Goal: Information Seeking & Learning: Check status

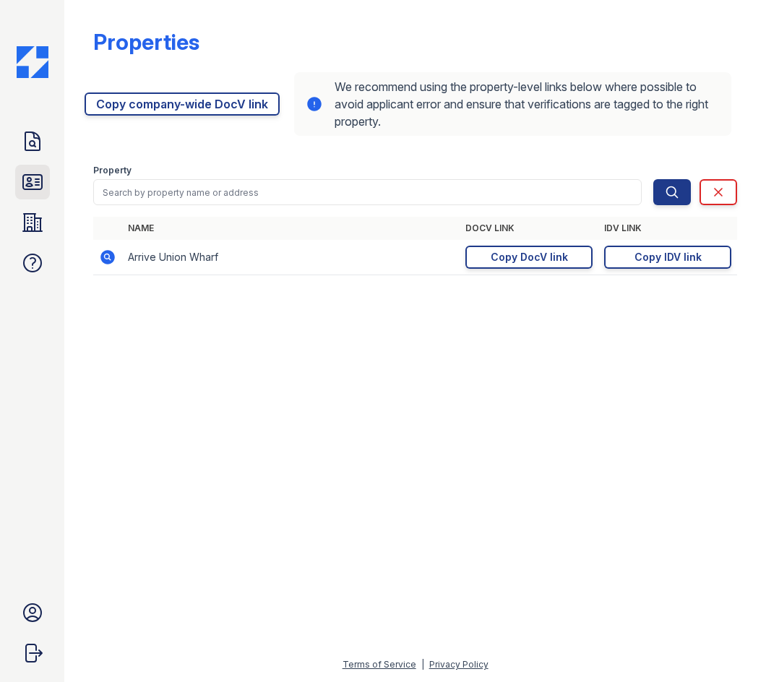
click at [27, 186] on icon at bounding box center [32, 182] width 19 height 14
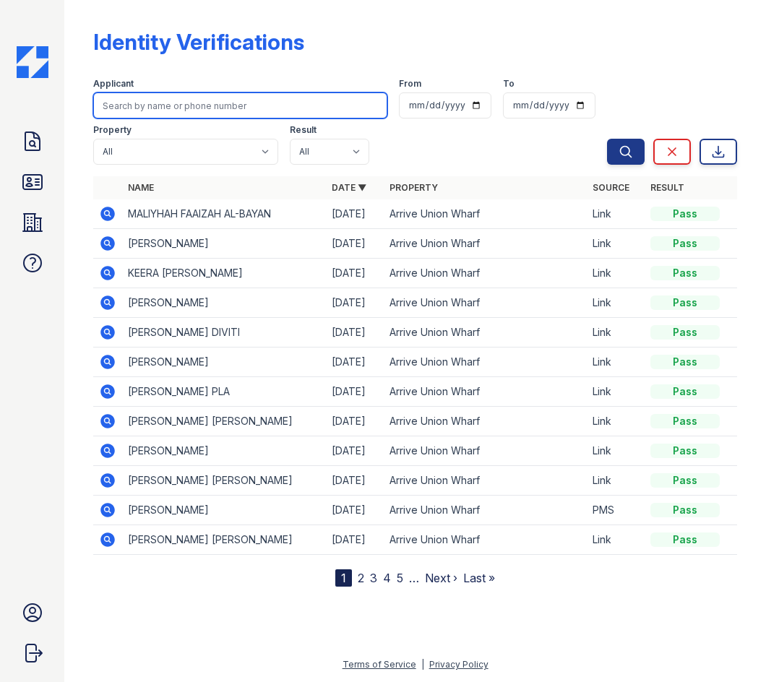
click at [160, 104] on input "search" at bounding box center [240, 106] width 294 height 26
type input "julia"
click at [607, 139] on button "Search" at bounding box center [626, 152] width 38 height 26
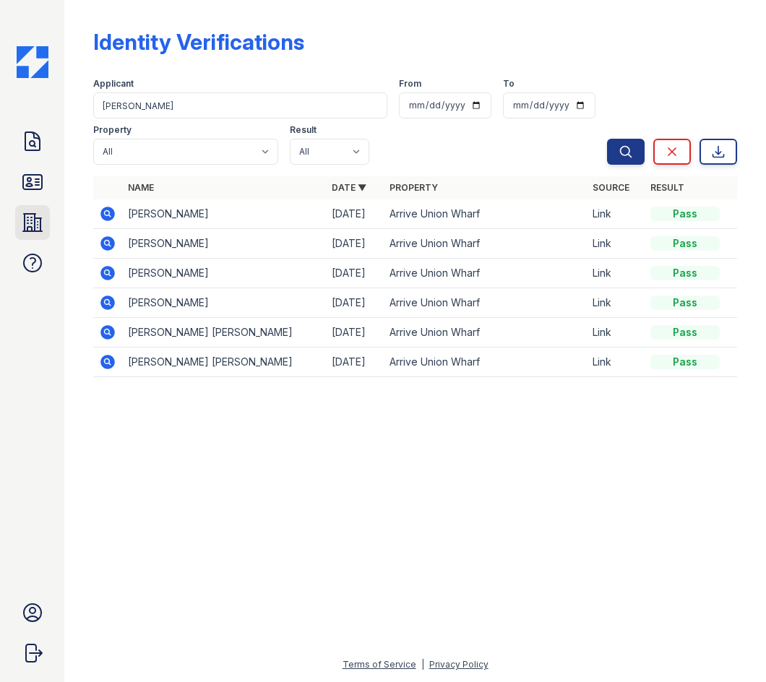
click at [32, 219] on icon at bounding box center [32, 222] width 23 height 23
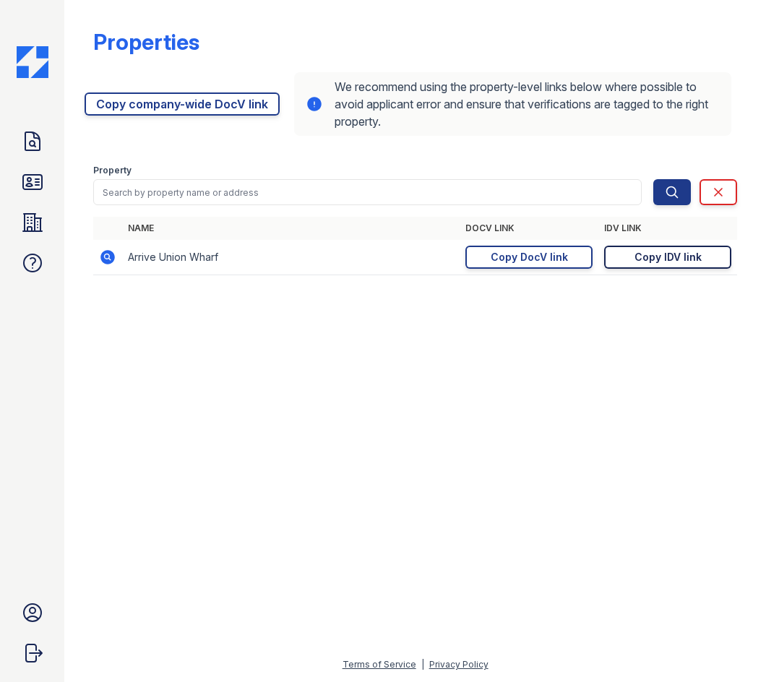
click at [674, 254] on div "Copy IDV link" at bounding box center [668, 257] width 67 height 14
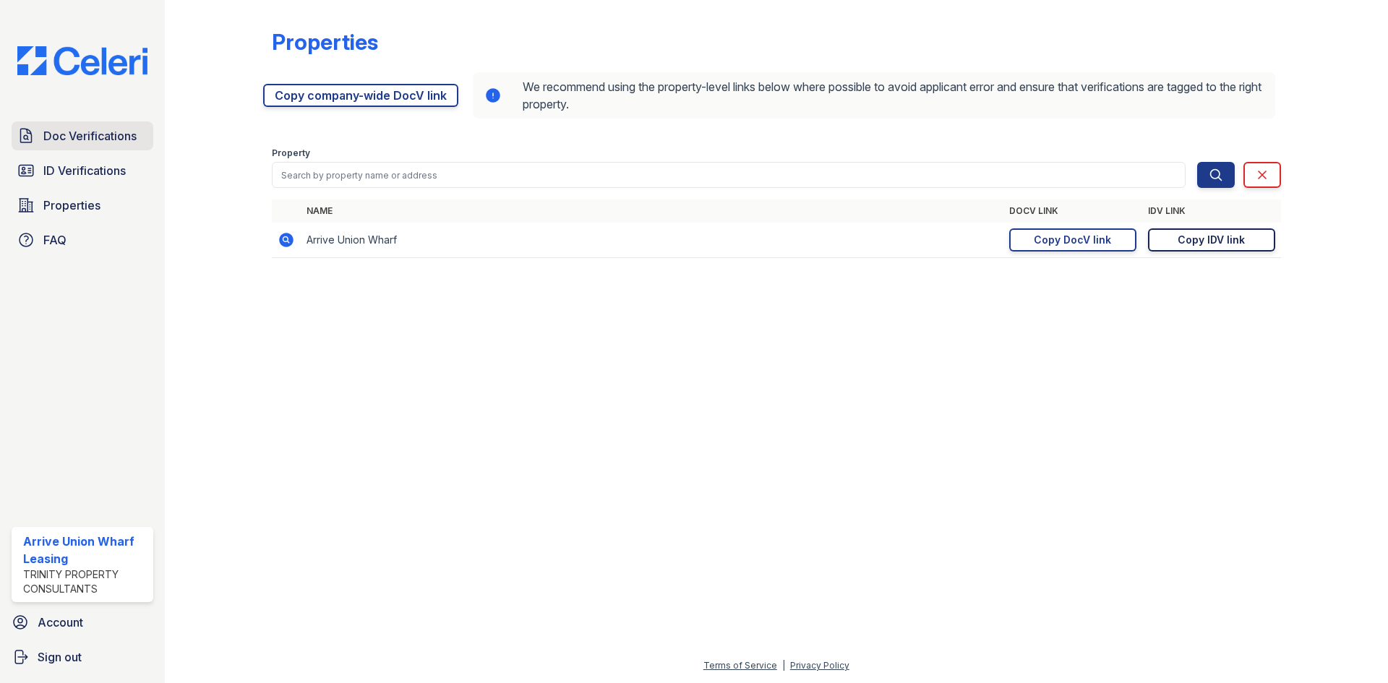
click at [59, 132] on span "Doc Verifications" at bounding box center [89, 135] width 93 height 17
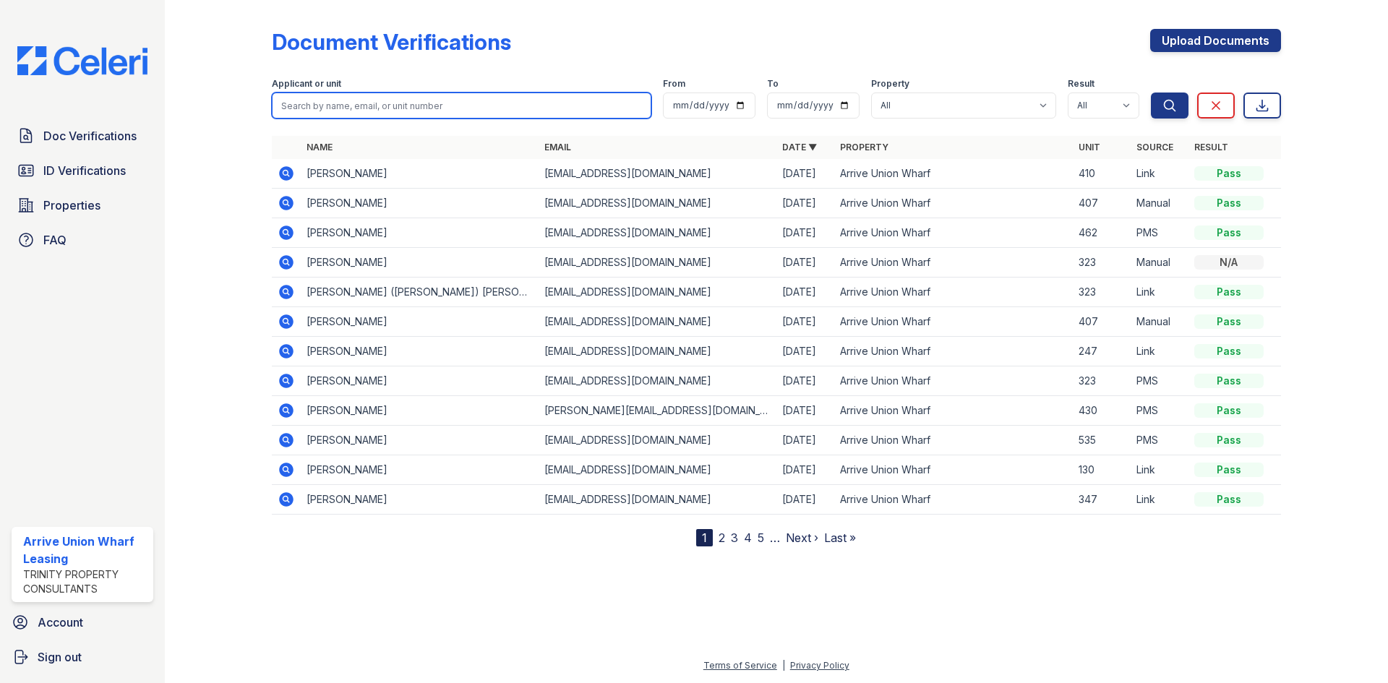
click at [345, 108] on input "search" at bounding box center [461, 106] width 379 height 26
type input "kay"
click at [765, 93] on button "Search" at bounding box center [1170, 106] width 38 height 26
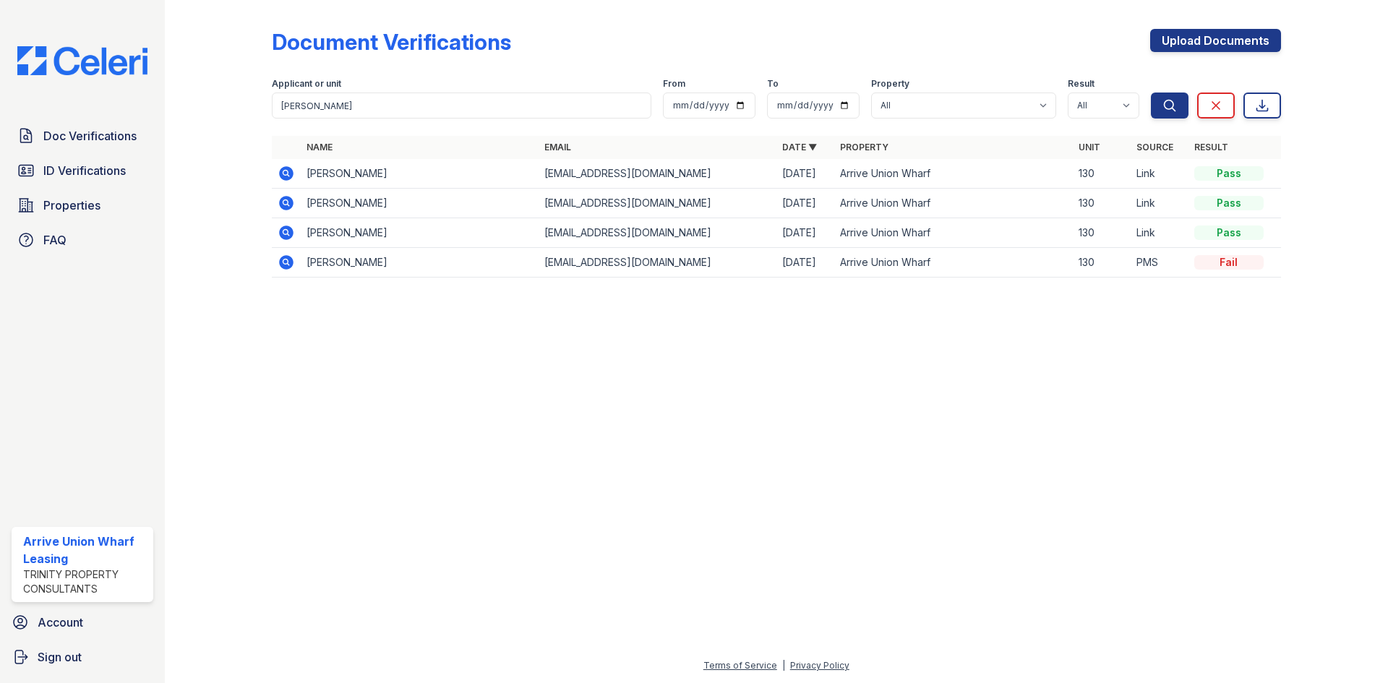
click at [293, 166] on icon at bounding box center [286, 173] width 17 height 17
click at [280, 205] on icon at bounding box center [286, 203] width 14 height 14
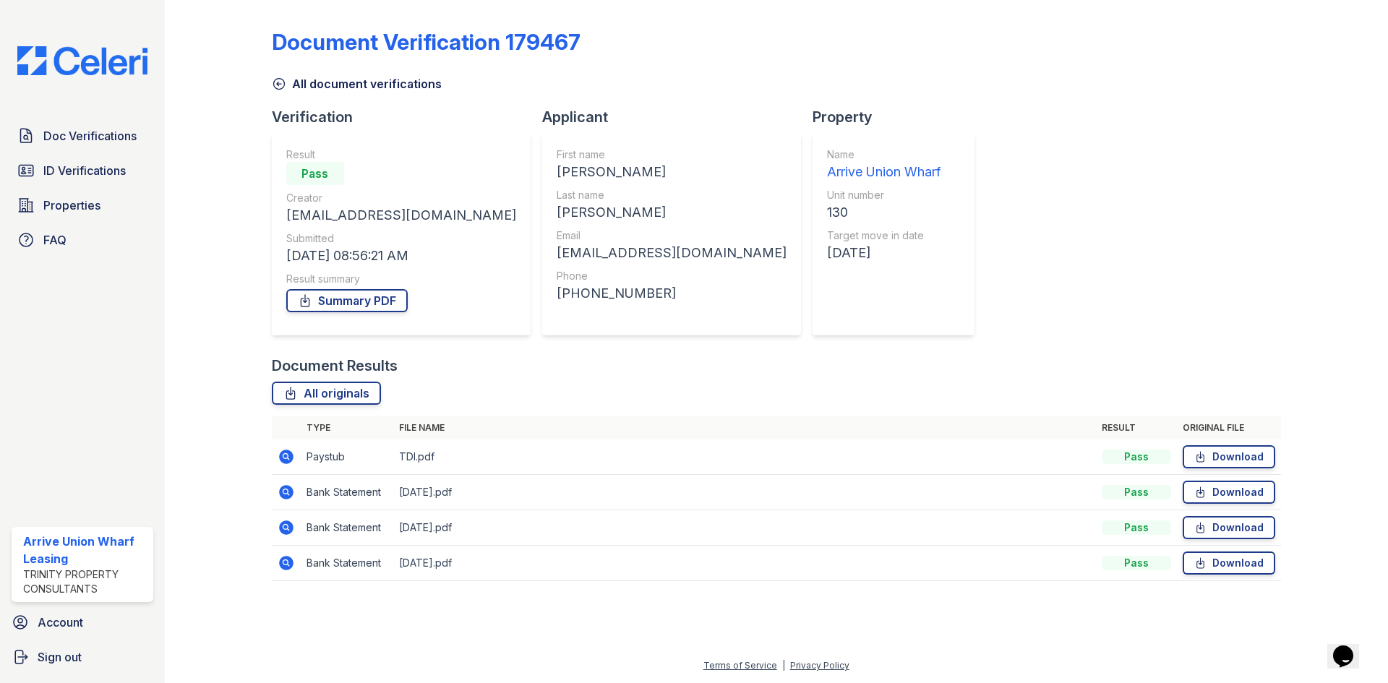
click at [294, 460] on icon at bounding box center [286, 456] width 17 height 17
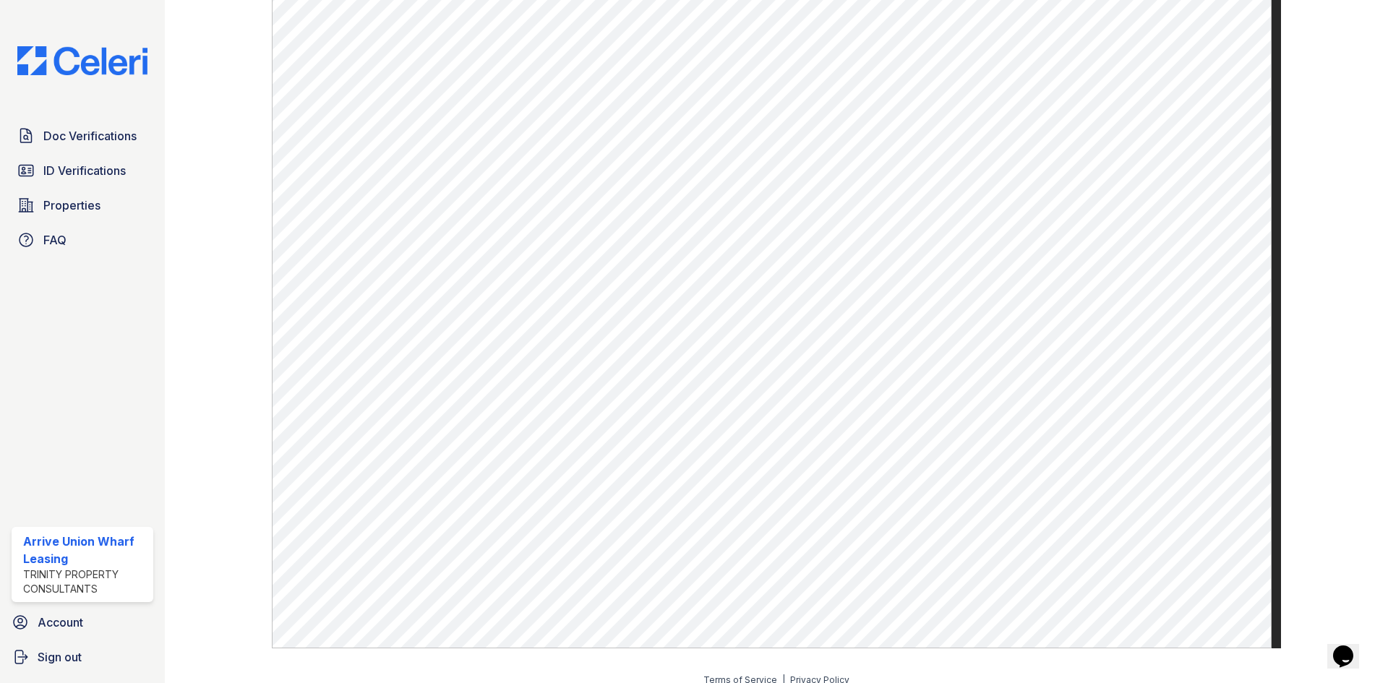
scroll to position [694, 0]
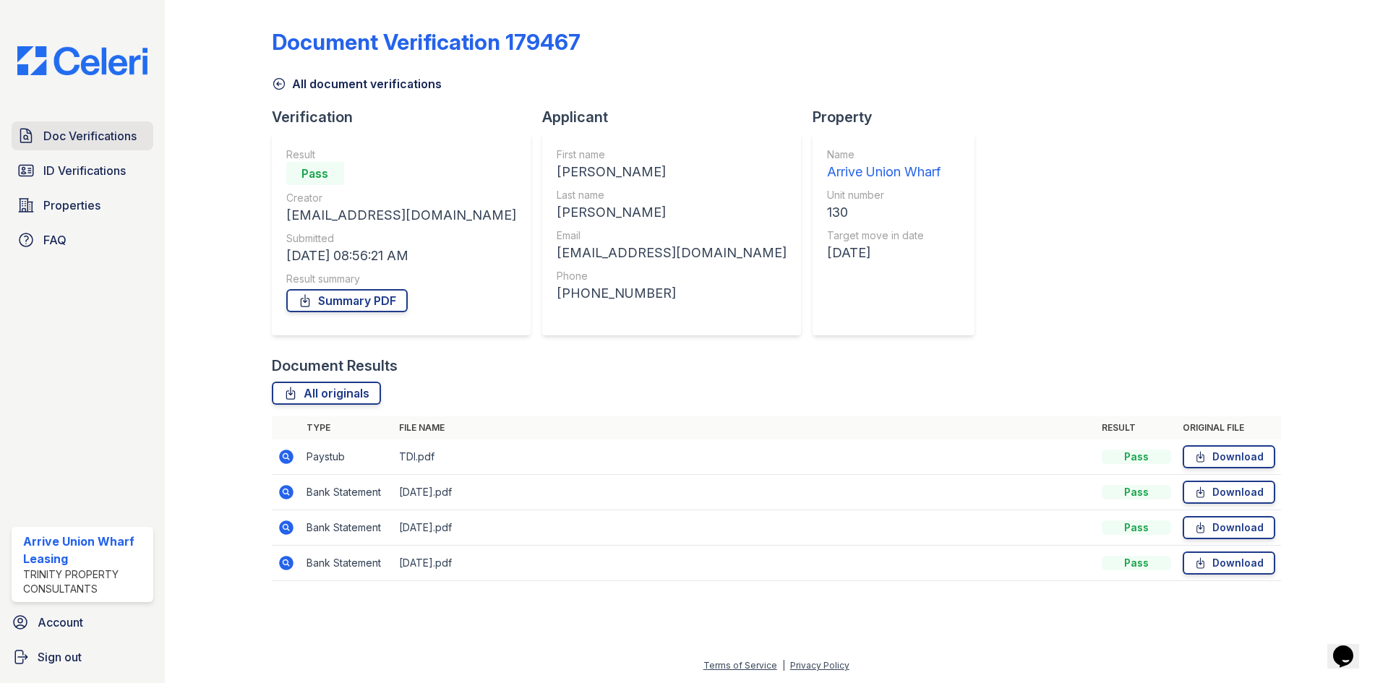
click at [82, 134] on span "Doc Verifications" at bounding box center [89, 135] width 93 height 17
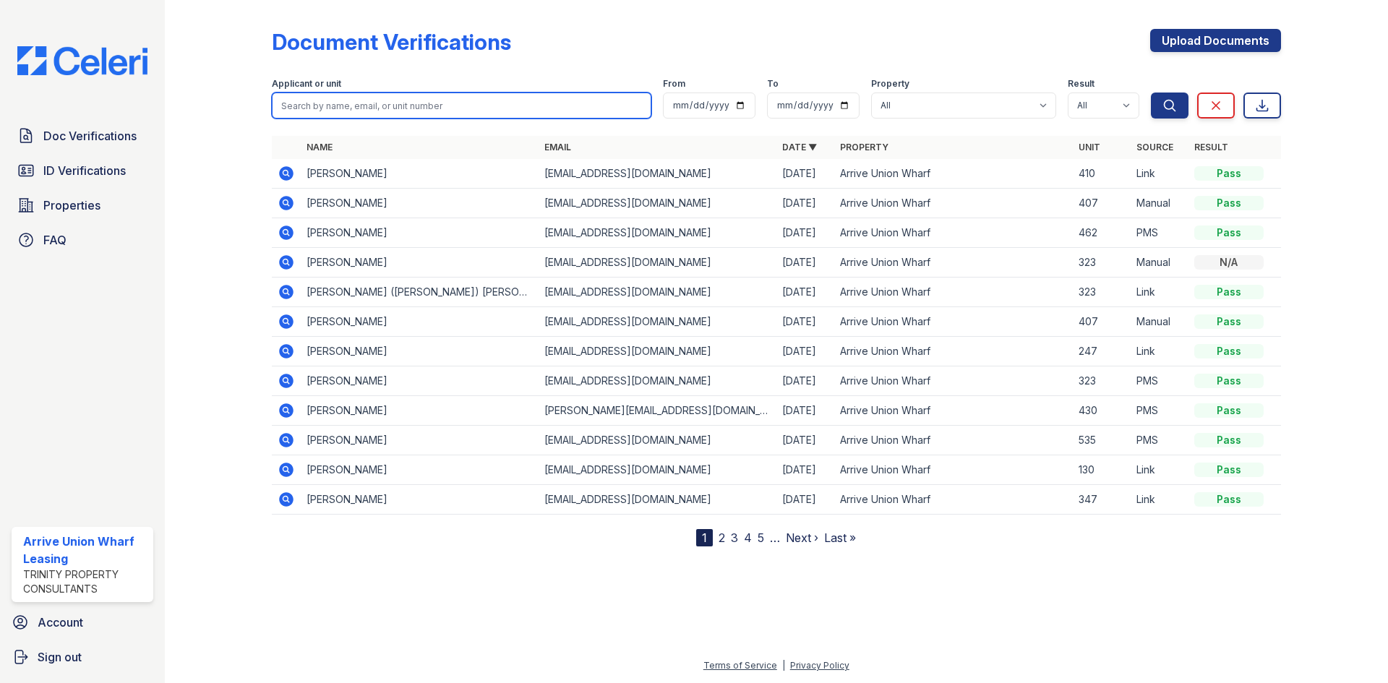
click at [346, 108] on input "search" at bounding box center [461, 106] width 379 height 26
type input "kay woods"
click at [1151, 93] on button "Search" at bounding box center [1170, 106] width 38 height 26
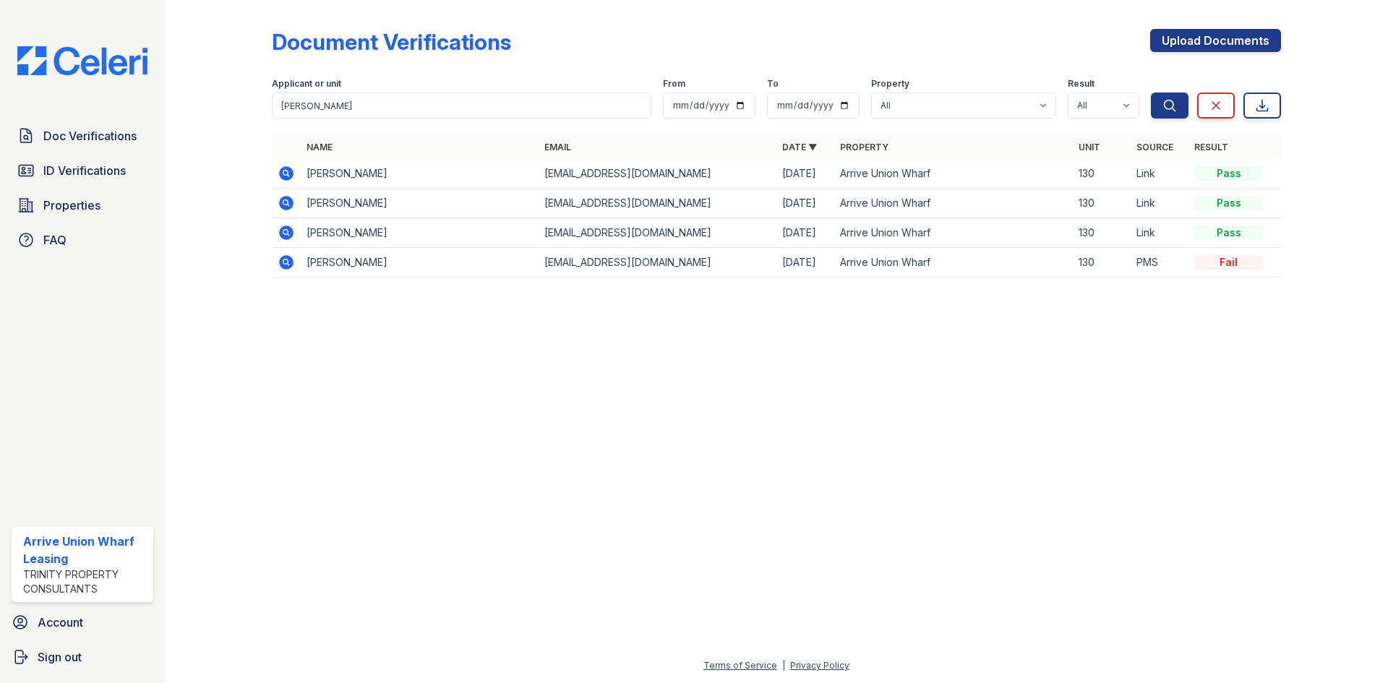
click at [293, 236] on icon at bounding box center [286, 232] width 17 height 17
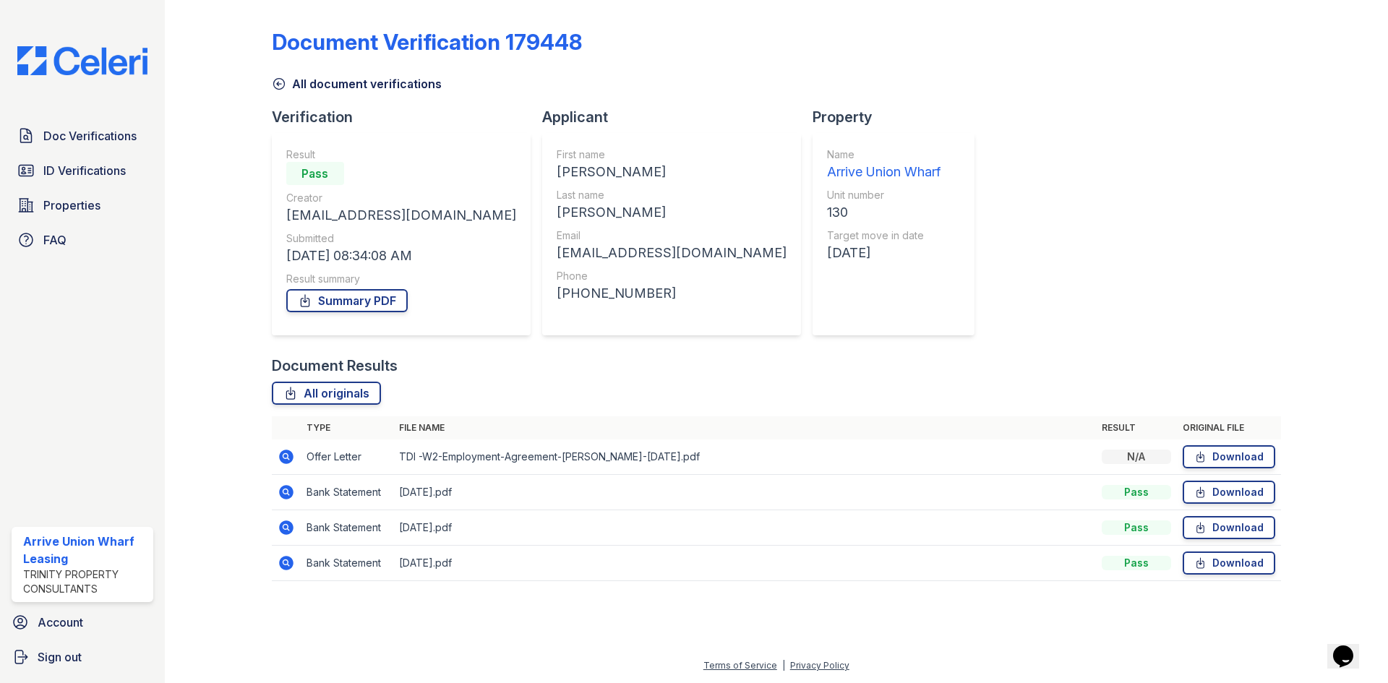
click at [282, 452] on icon at bounding box center [286, 457] width 14 height 14
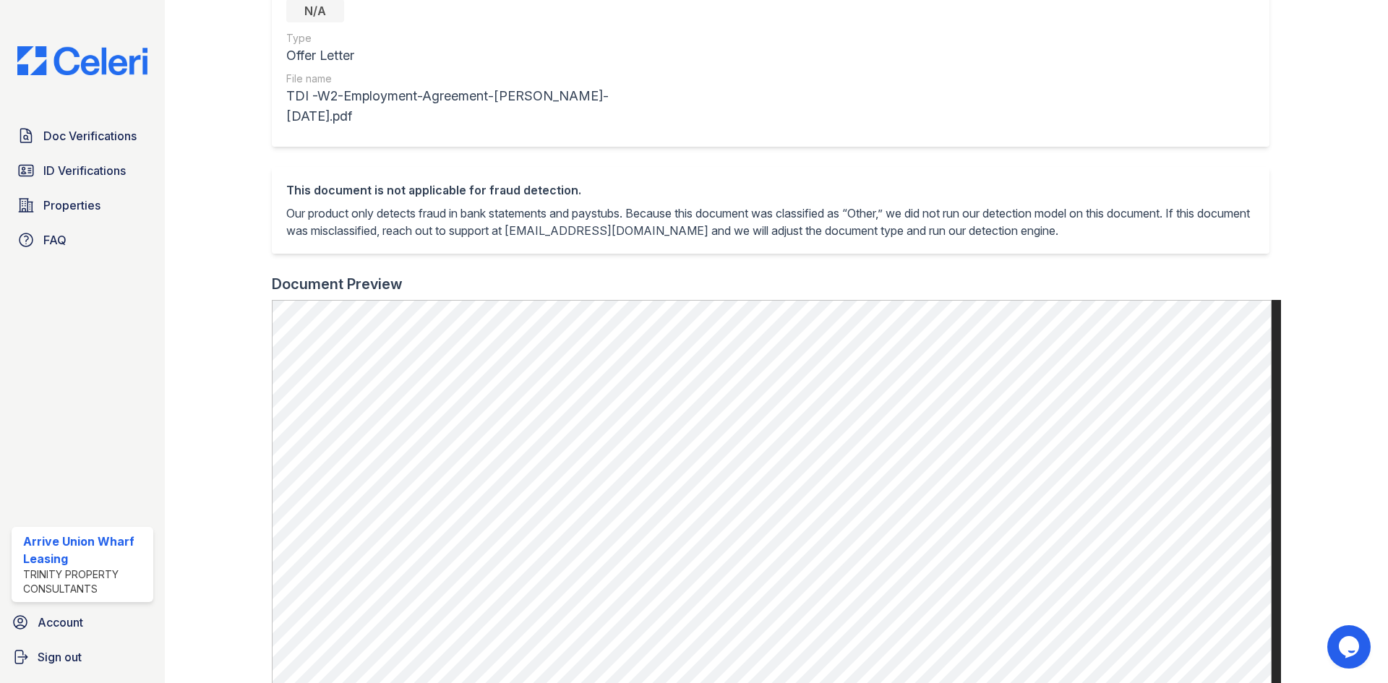
scroll to position [217, 0]
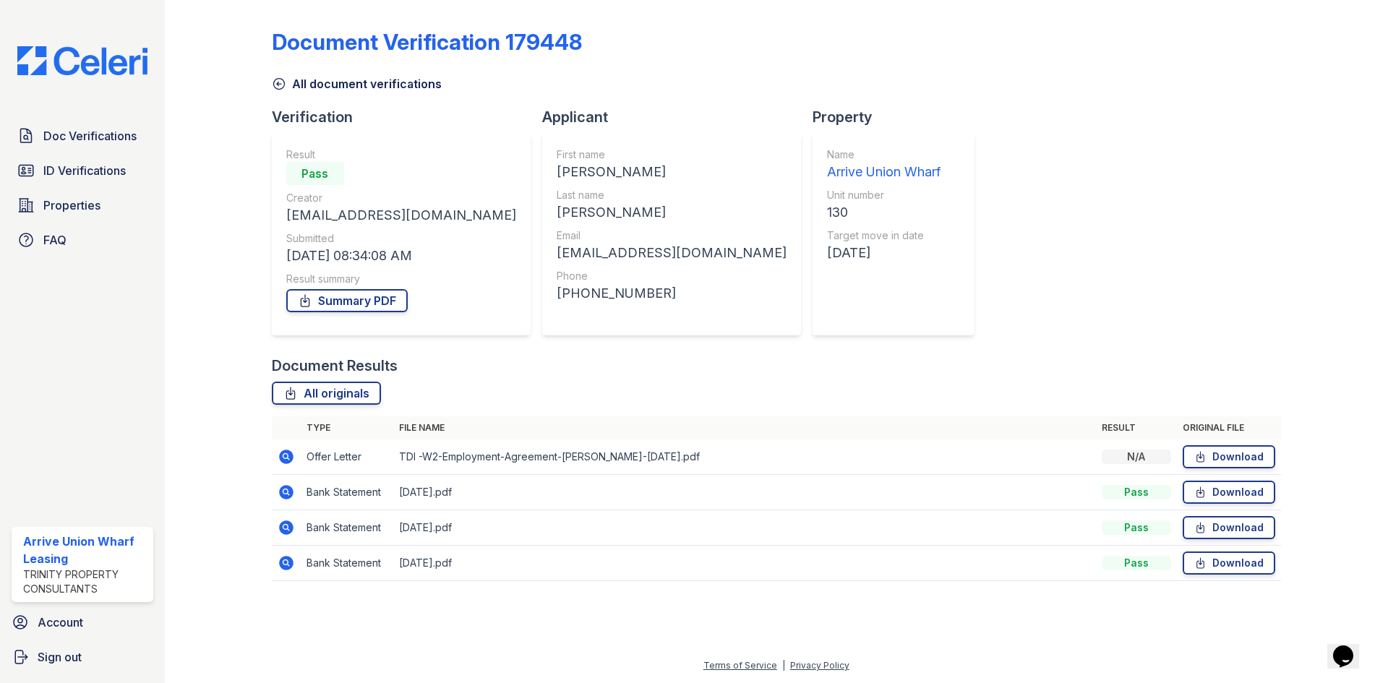
click at [285, 491] on icon at bounding box center [285, 491] width 4 height 4
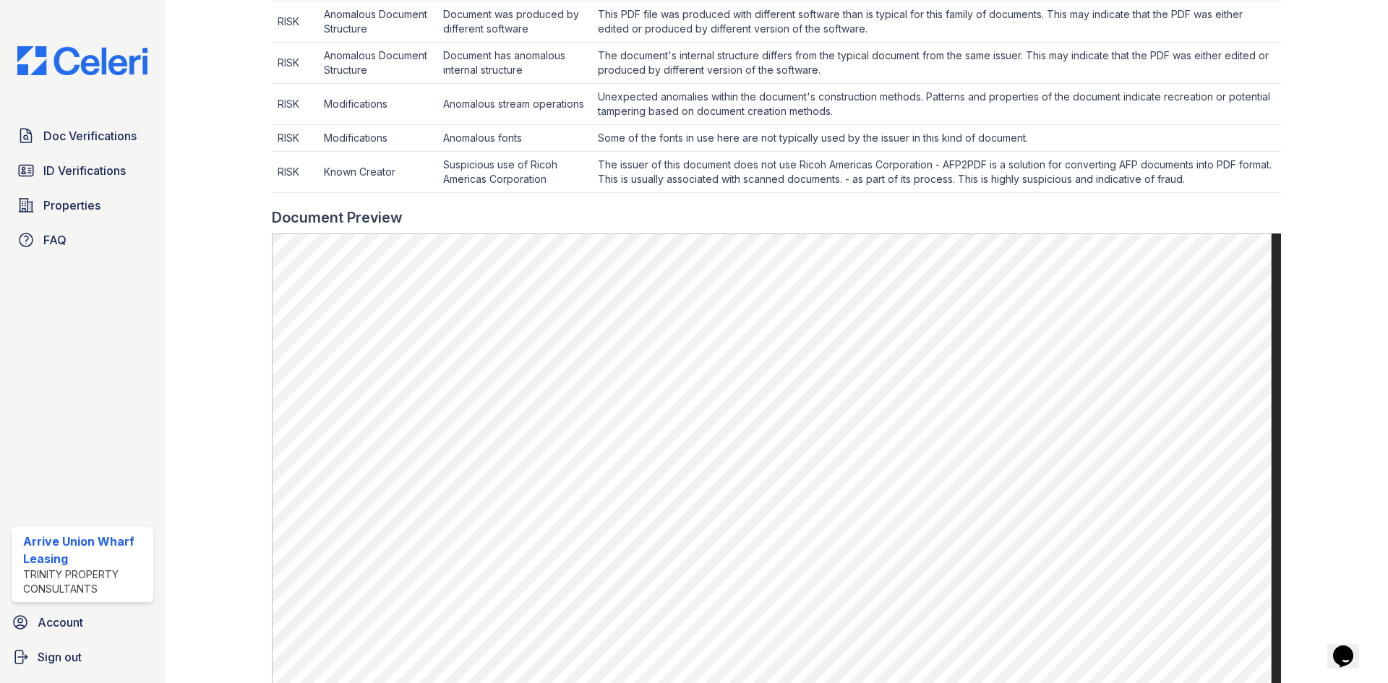
scroll to position [72, 0]
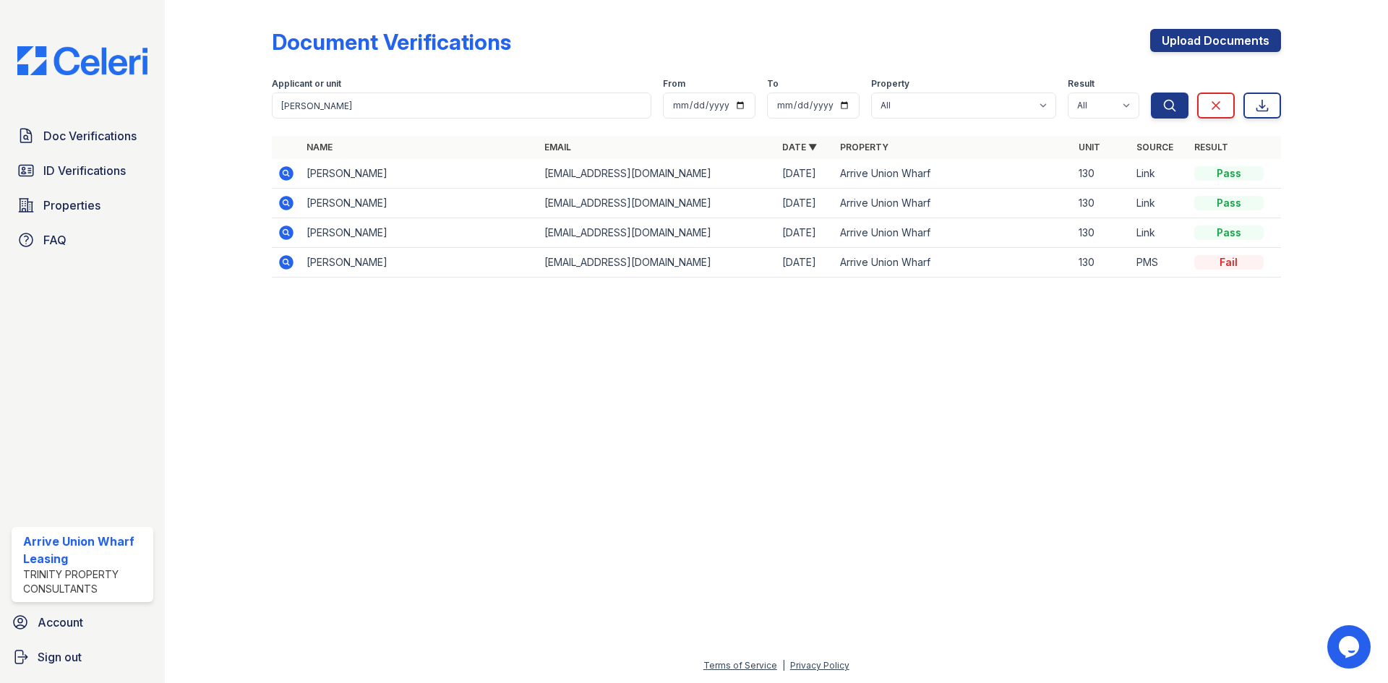
click at [283, 197] on icon at bounding box center [286, 203] width 14 height 14
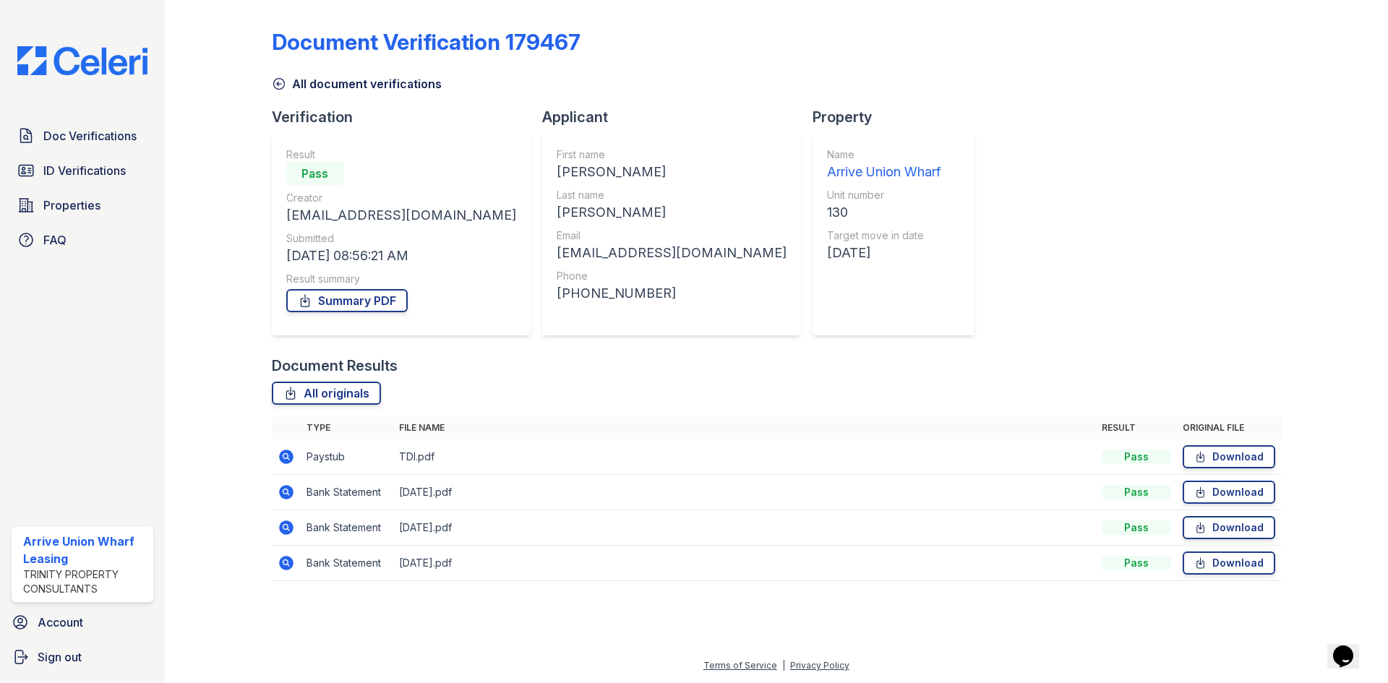
click at [286, 457] on icon at bounding box center [285, 456] width 4 height 4
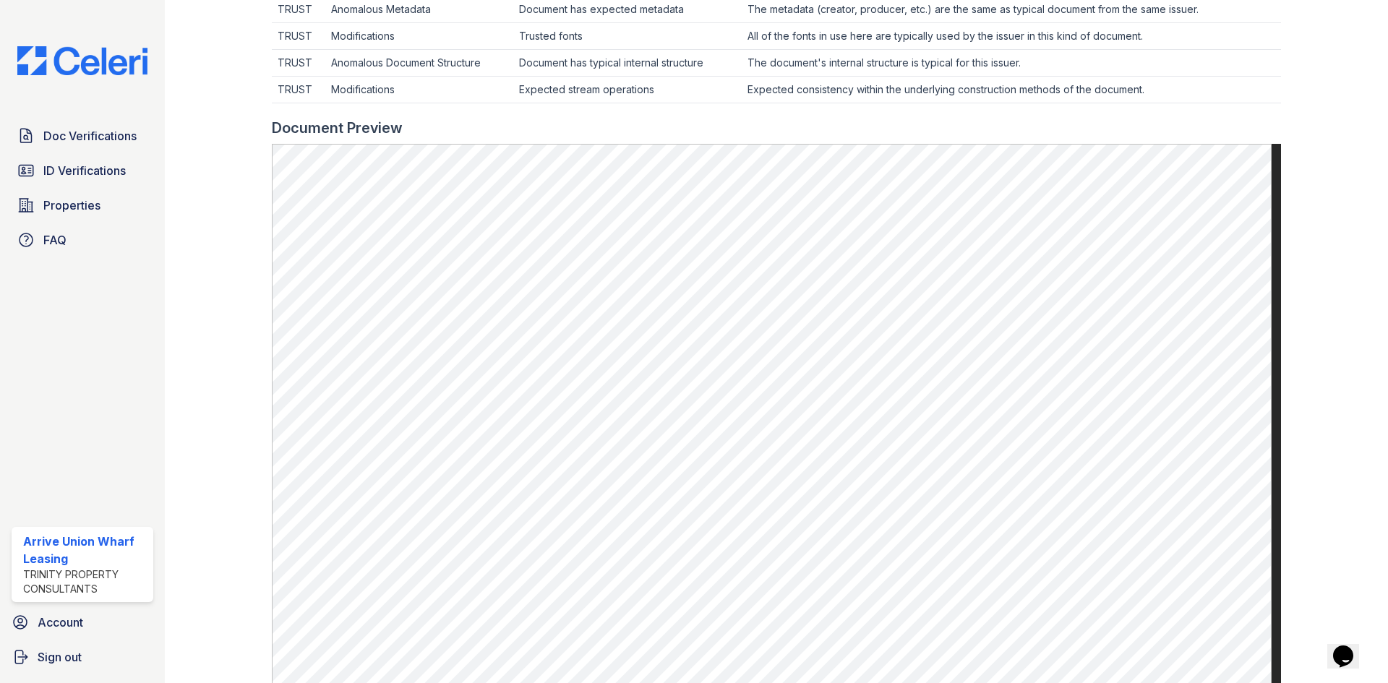
scroll to position [506, 0]
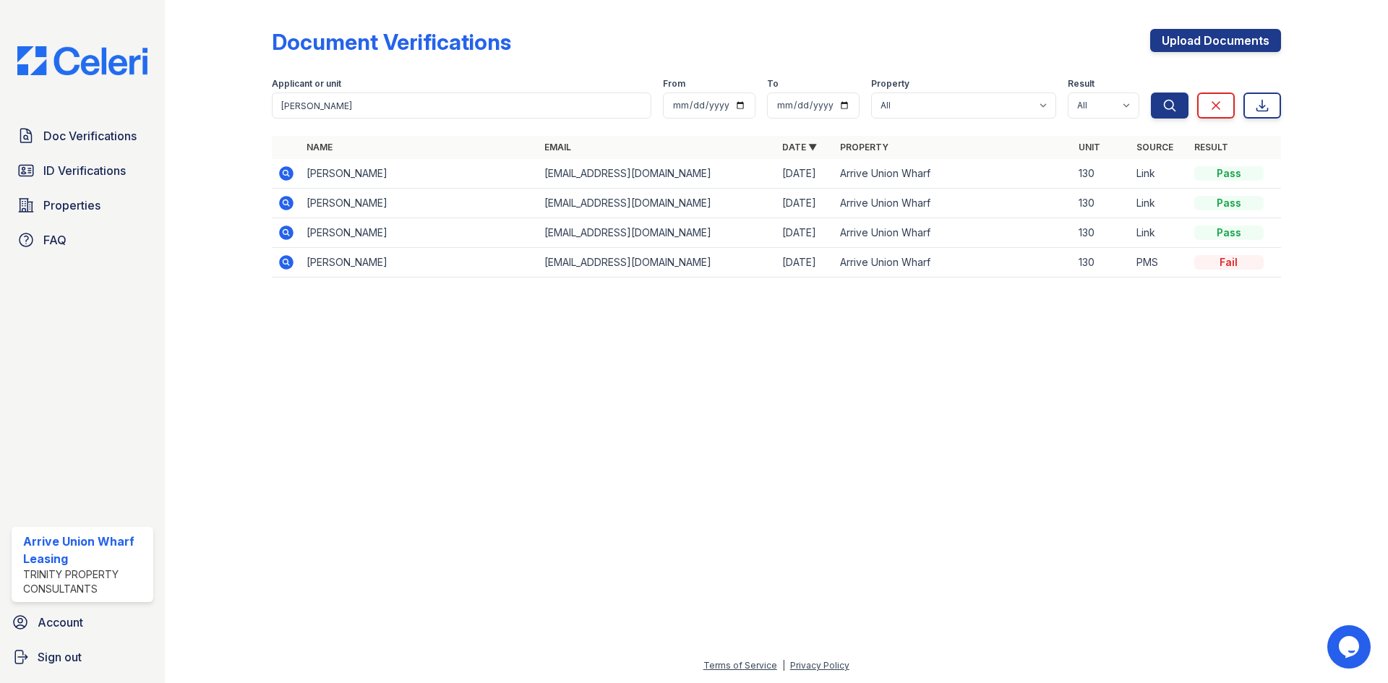
click at [280, 176] on icon at bounding box center [286, 173] width 14 height 14
click at [288, 179] on icon at bounding box center [286, 173] width 14 height 14
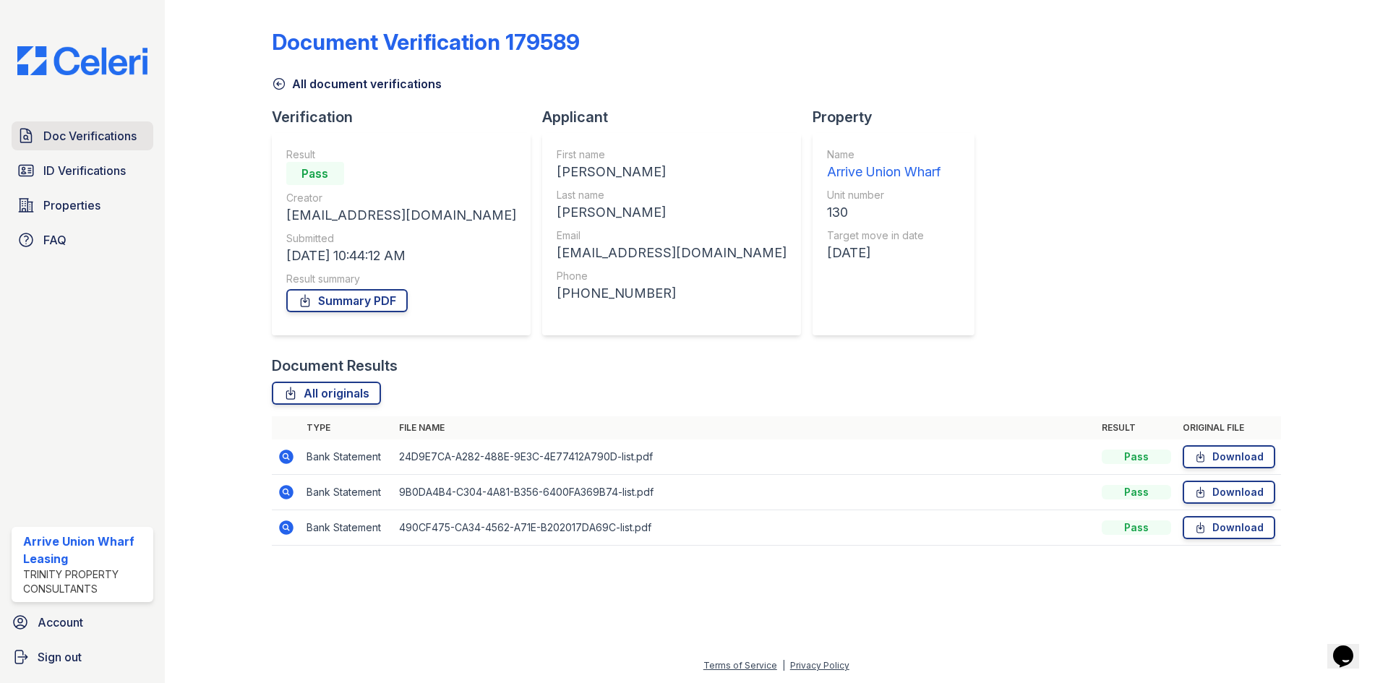
click at [101, 130] on span "Doc Verifications" at bounding box center [89, 135] width 93 height 17
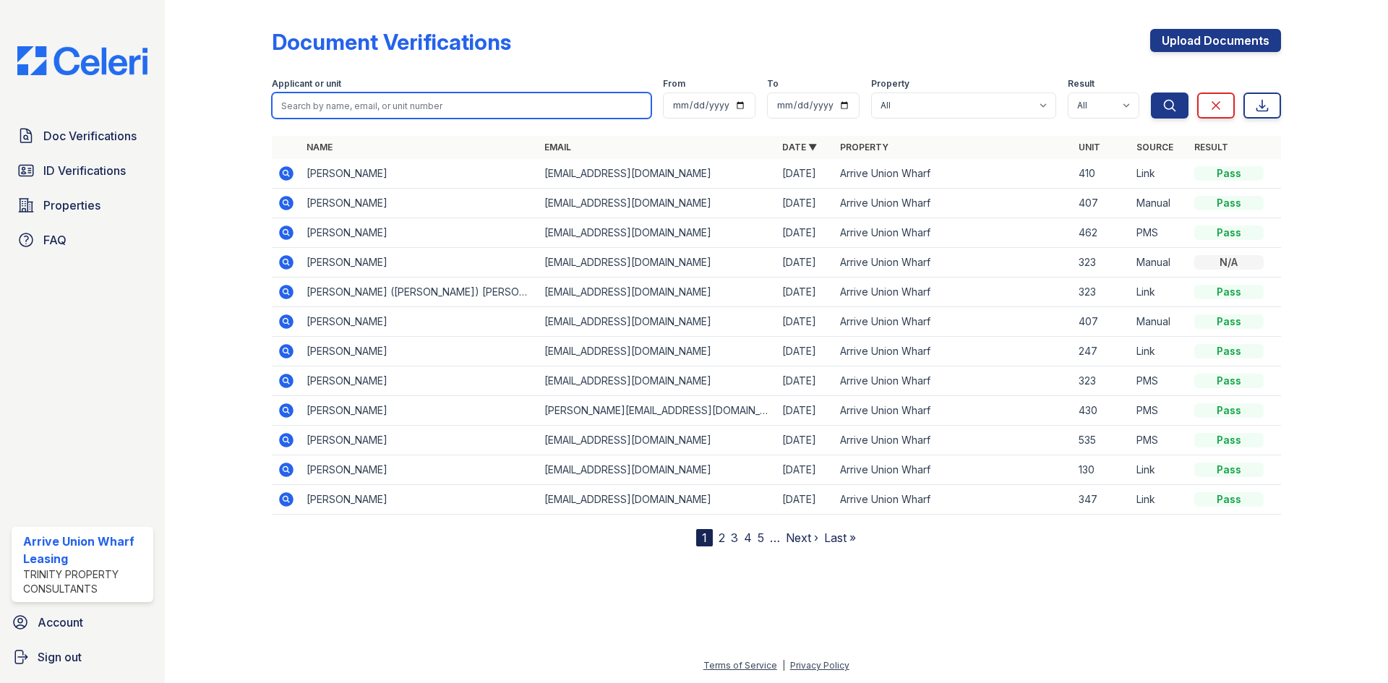
click at [304, 108] on input "search" at bounding box center [461, 106] width 379 height 26
type input "kay woods"
click at [1151, 93] on button "Search" at bounding box center [1170, 106] width 38 height 26
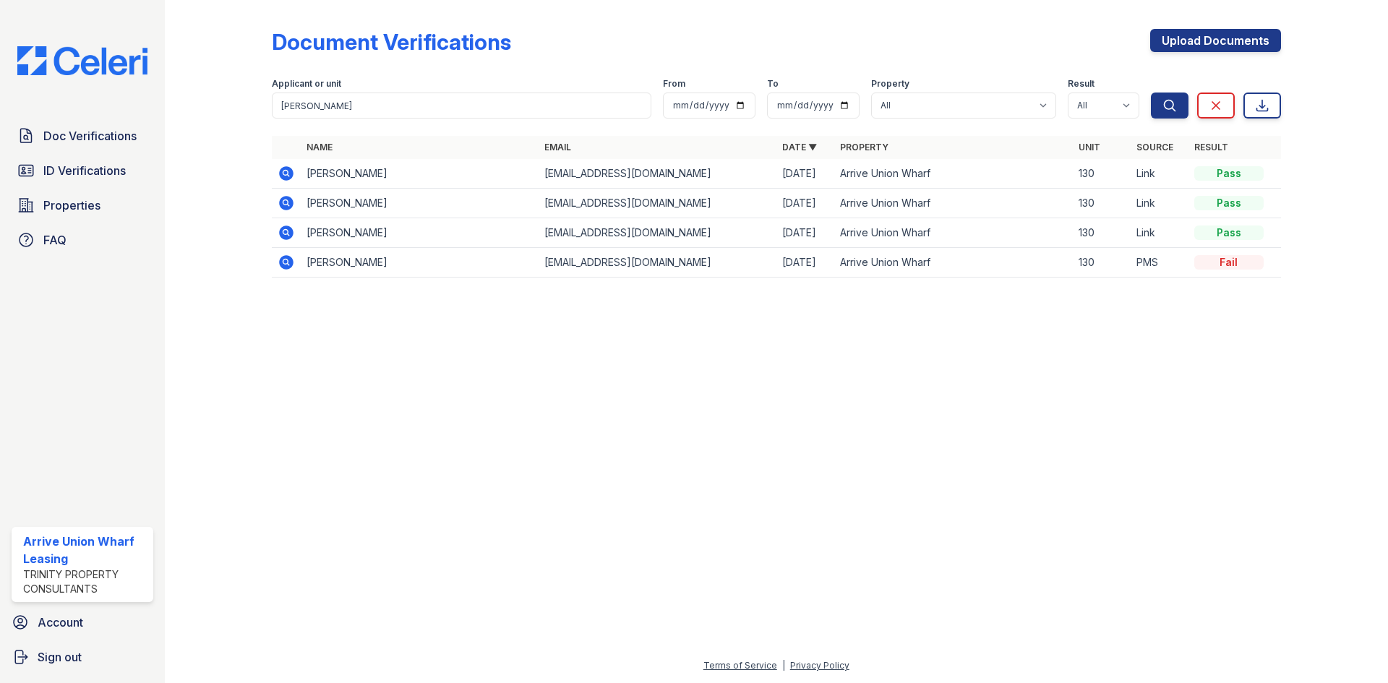
click at [285, 236] on icon at bounding box center [286, 232] width 14 height 14
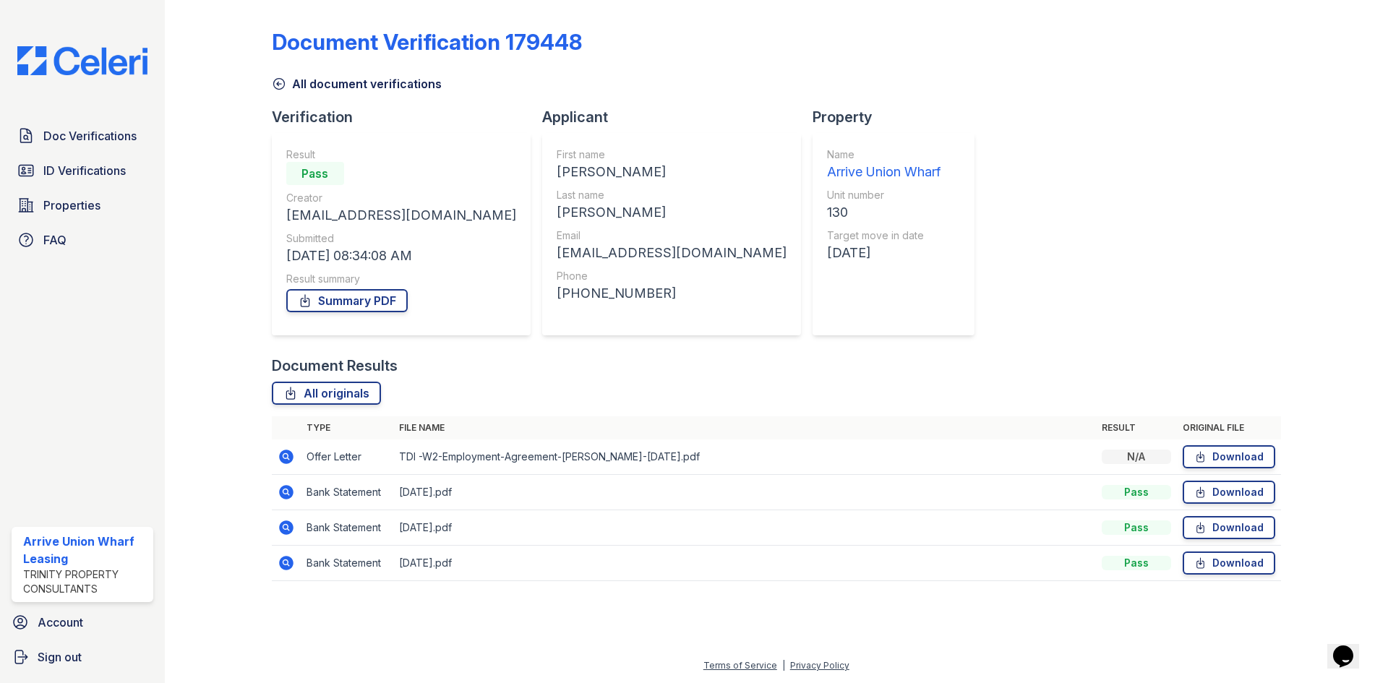
click at [281, 460] on icon at bounding box center [286, 457] width 14 height 14
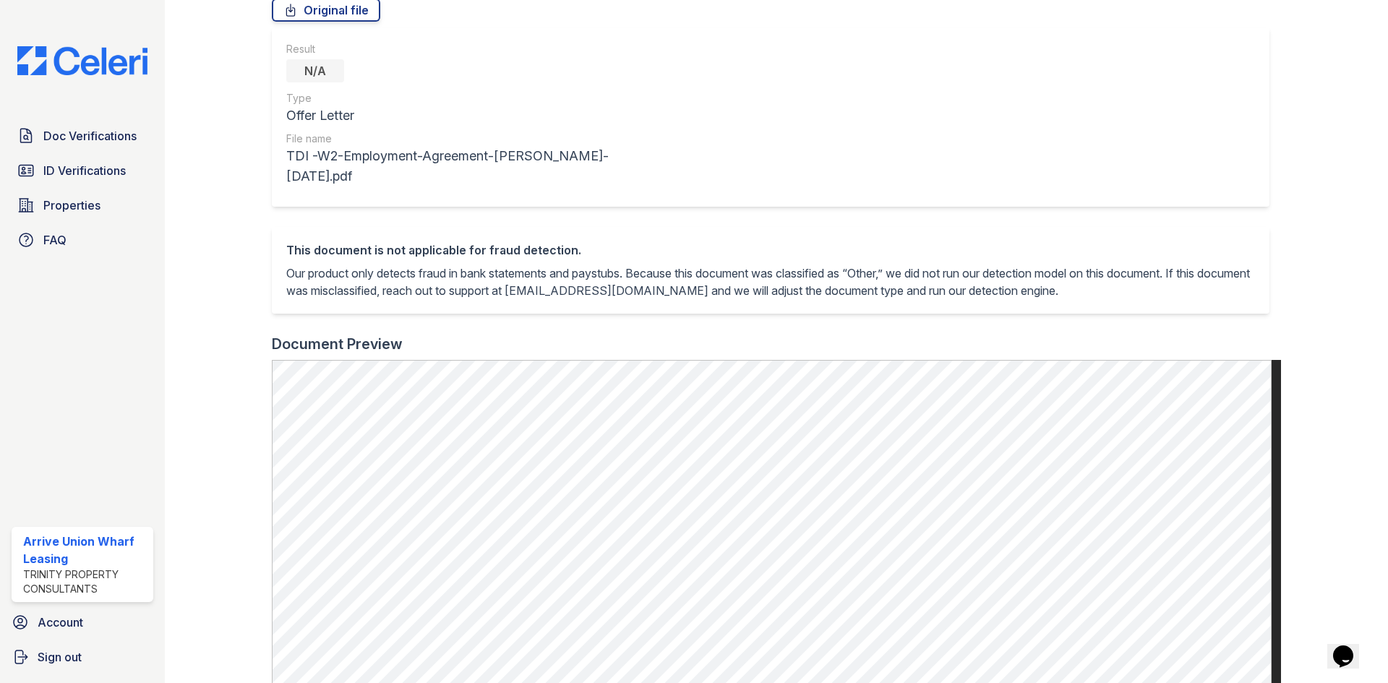
scroll to position [145, 0]
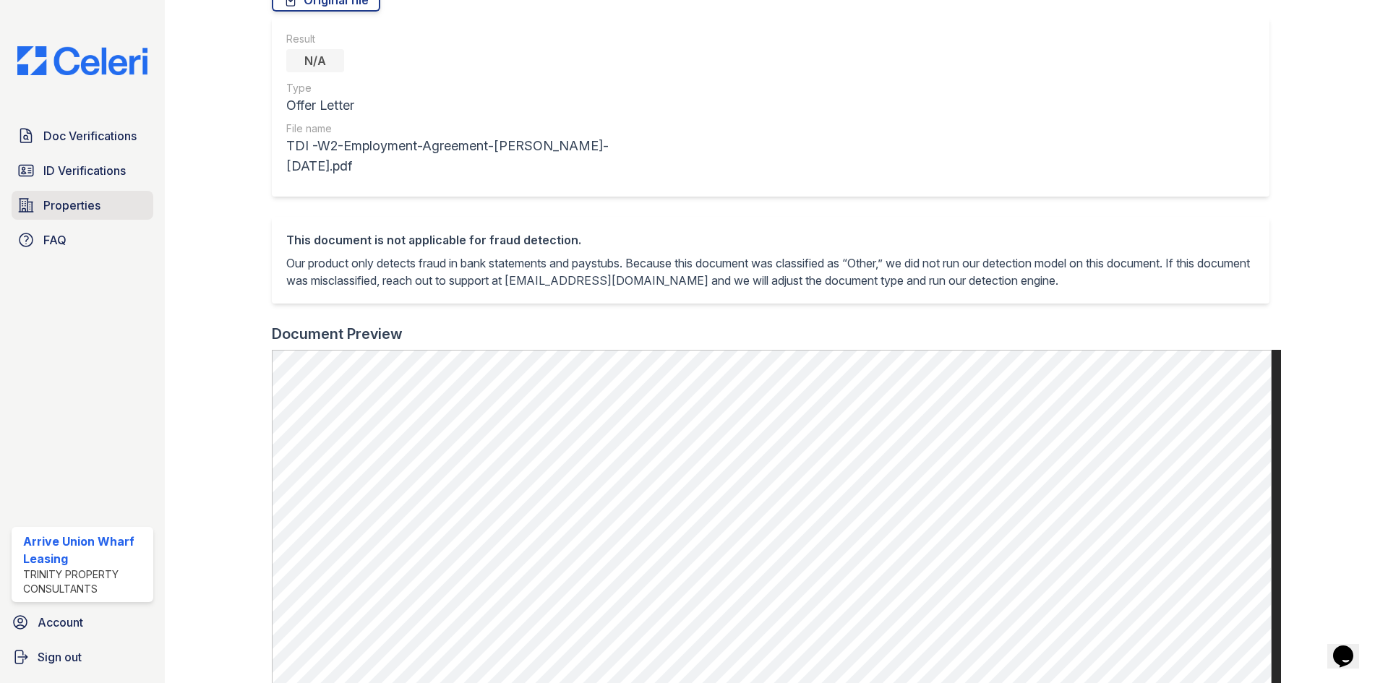
click at [66, 214] on span "Properties" at bounding box center [71, 205] width 57 height 17
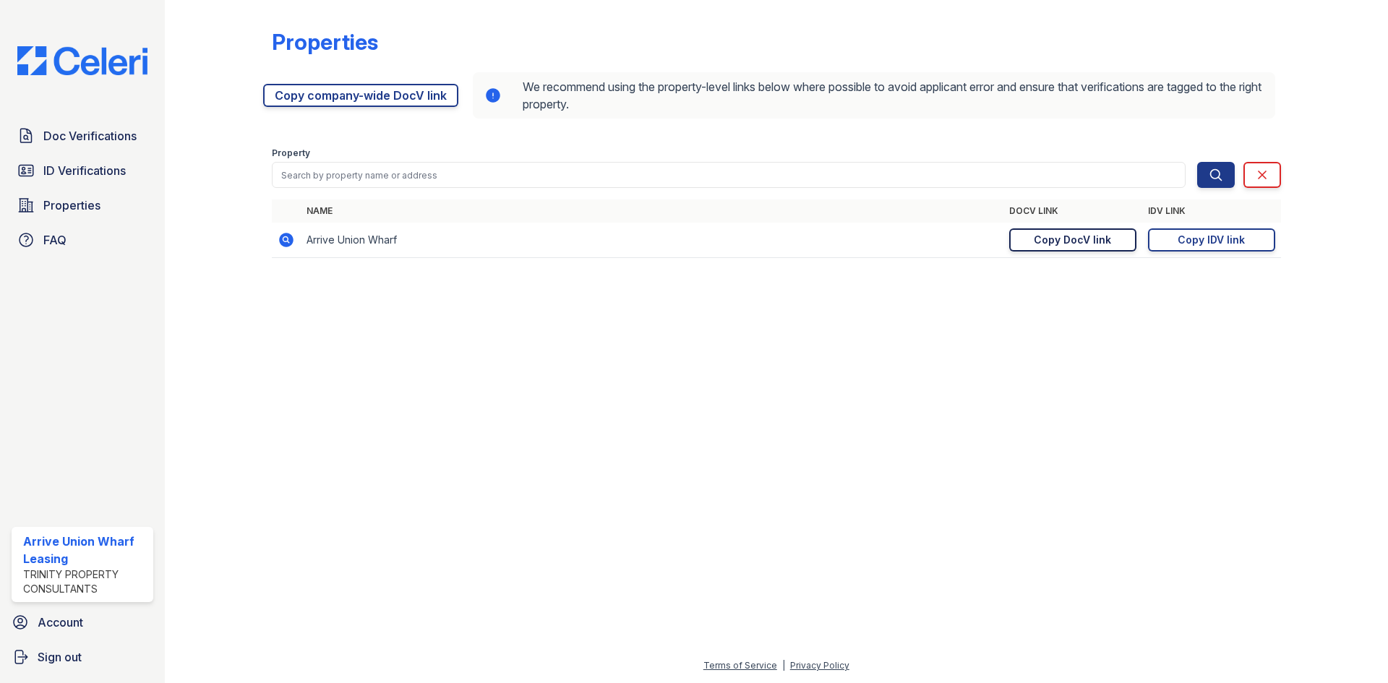
click at [1072, 230] on link "Copy DocV link Copy link" at bounding box center [1072, 239] width 127 height 23
click at [60, 134] on span "Doc Verifications" at bounding box center [89, 135] width 93 height 17
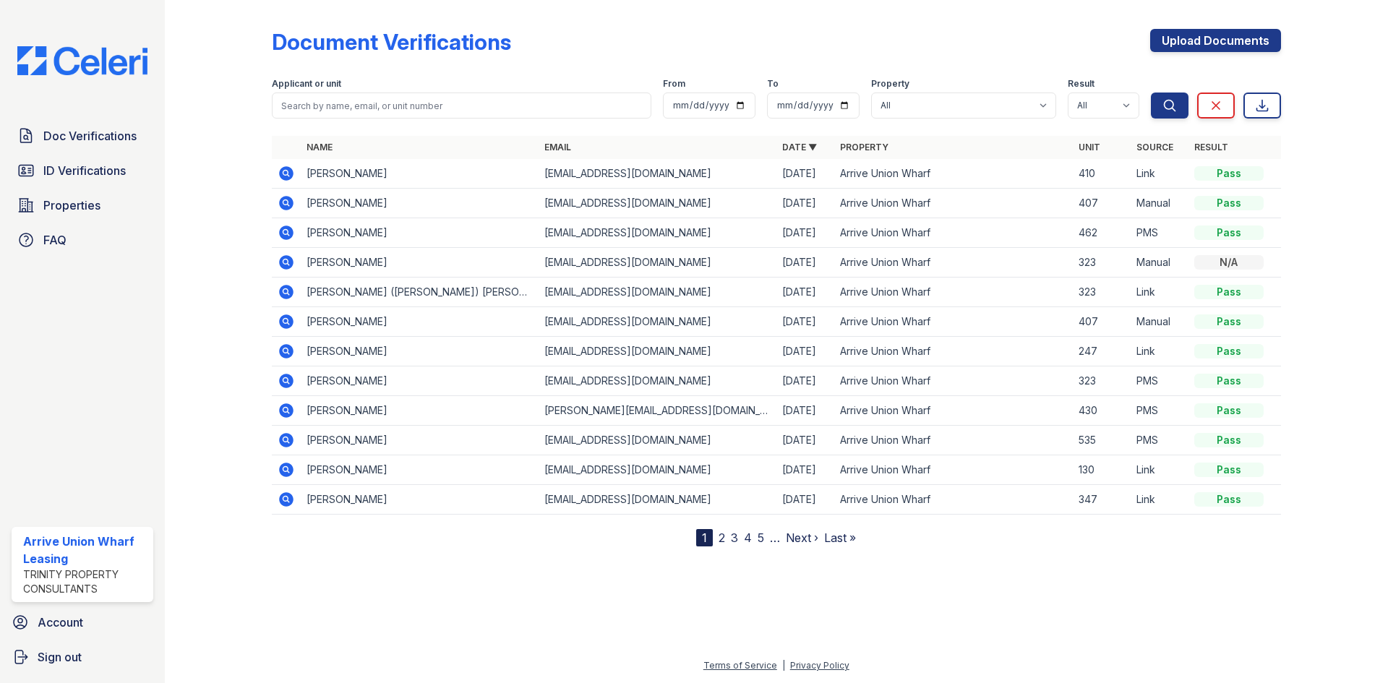
click at [285, 202] on icon at bounding box center [285, 202] width 4 height 4
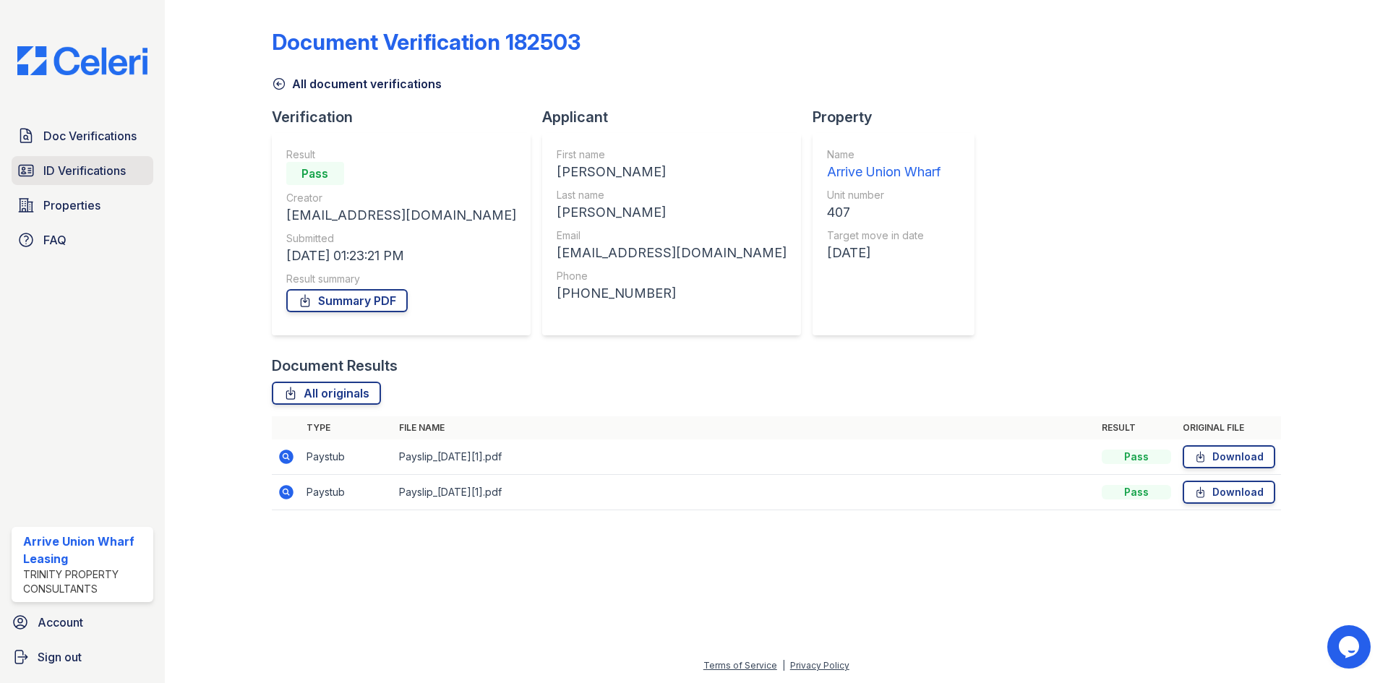
click at [104, 158] on link "ID Verifications" at bounding box center [83, 170] width 142 height 29
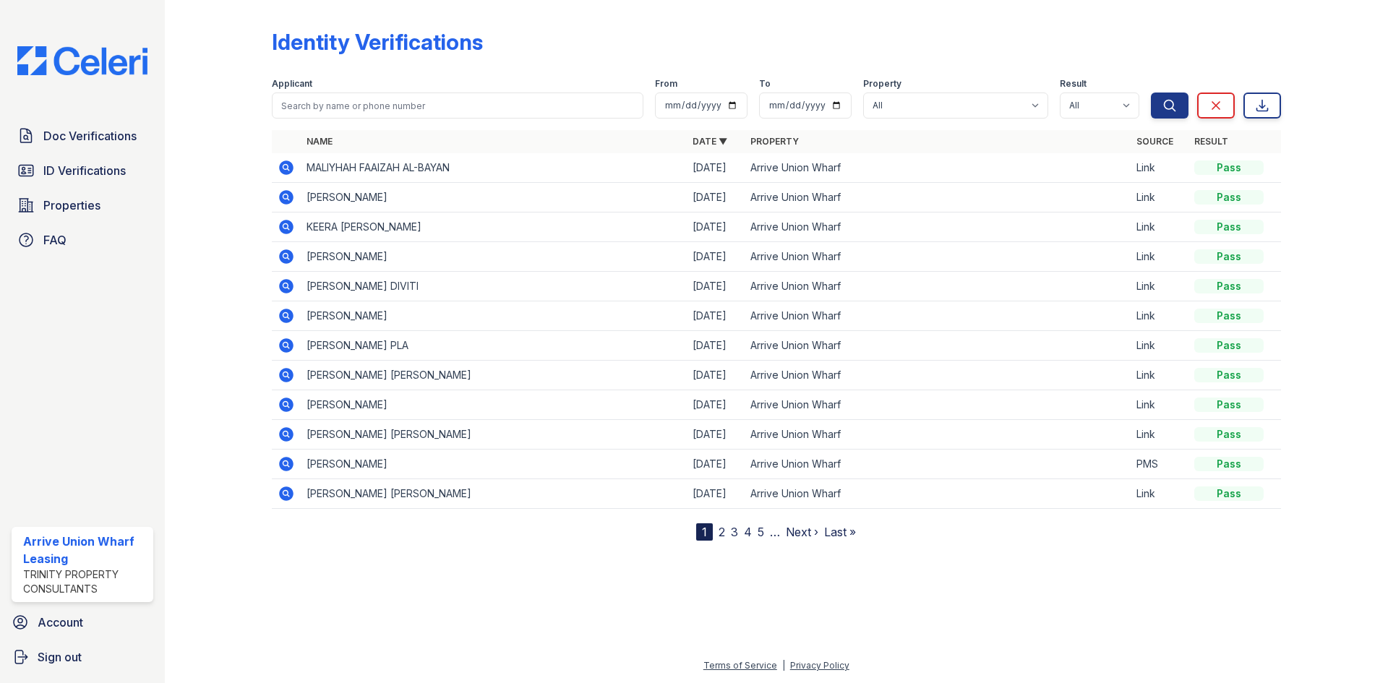
click at [104, 158] on link "ID Verifications" at bounding box center [83, 170] width 142 height 29
click at [548, 585] on div at bounding box center [776, 610] width 1177 height 93
